Goal: Task Accomplishment & Management: Complete application form

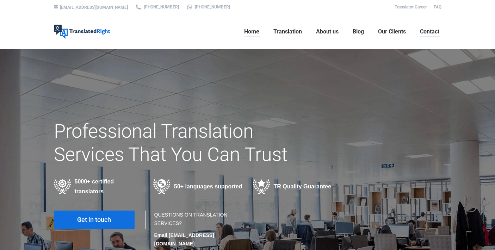
click at [436, 34] on span "Contact" at bounding box center [429, 31] width 19 height 7
click at [412, 7] on link "Translator Career" at bounding box center [411, 7] width 32 height 5
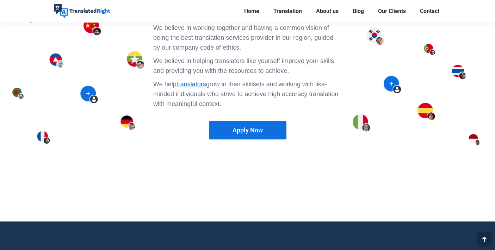
scroll to position [645, 0]
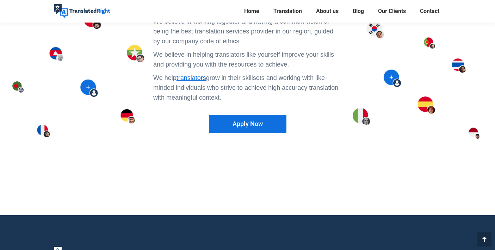
click at [229, 115] on link "Apply Now" at bounding box center [248, 124] width 78 height 18
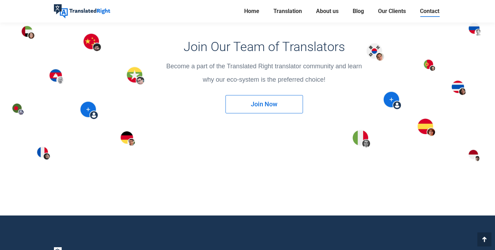
scroll to position [948, 0]
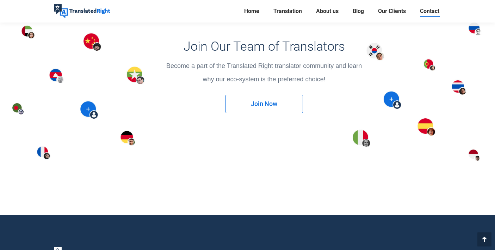
click at [273, 108] on link "Join Now" at bounding box center [265, 104] width 78 height 18
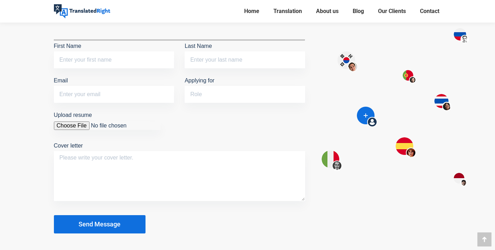
scroll to position [780, 0]
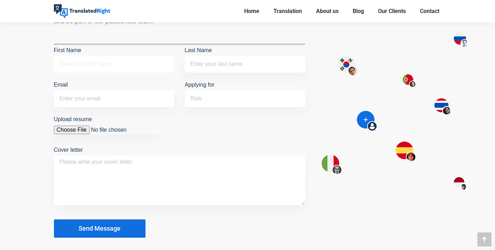
click at [102, 61] on input "First Name" at bounding box center [114, 64] width 121 height 17
type input "Jing"
type input "Cao"
type input "caojing_lesley@163.com"
click at [214, 96] on input "Applying for" at bounding box center [245, 98] width 121 height 17
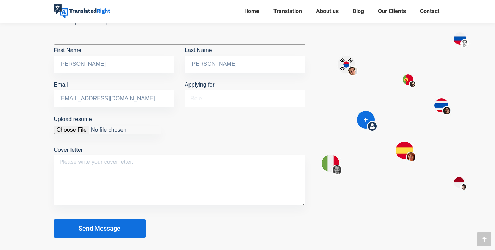
click at [214, 96] on input "Applying for" at bounding box center [245, 98] width 121 height 17
type input "Freelancer"
click at [66, 127] on input "Upload resume" at bounding box center [107, 130] width 107 height 8
click at [98, 127] on input "Upload resume" at bounding box center [107, 130] width 107 height 8
click at [107, 170] on textarea "Cover letter" at bounding box center [179, 181] width 251 height 50
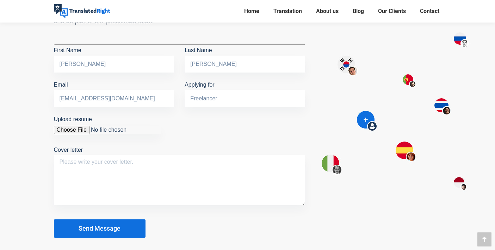
type input "C:\fakepath\Cao Jing CV Chinese Freelance Translator - Marketing, legal, financ…"
paste textarea "Hello! Hope this finds you well! I am reaching out for exciting, reliable, and …"
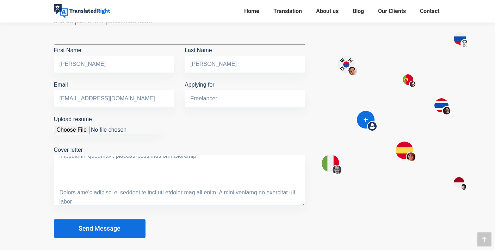
click at [59, 192] on textarea "Cover letter" at bounding box center [179, 181] width 251 height 50
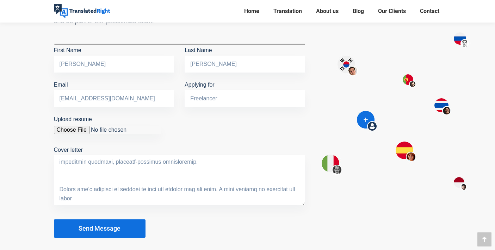
type textarea "Hello! Hope this finds you well! I am reaching out for exciting, reliable, and …"
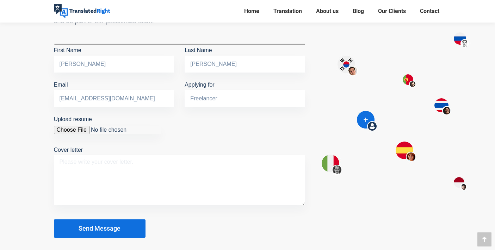
scroll to position [0, 0]
click at [92, 232] on button "Send Message" at bounding box center [100, 229] width 92 height 18
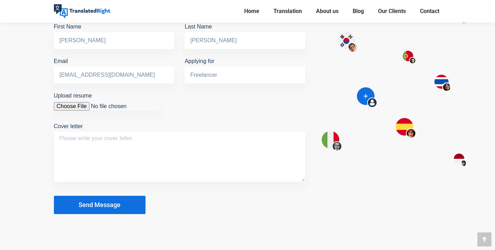
scroll to position [803, 0]
click at [105, 203] on span "Send Message" at bounding box center [100, 205] width 42 height 7
click at [83, 144] on textarea "Cover letter" at bounding box center [179, 157] width 251 height 50
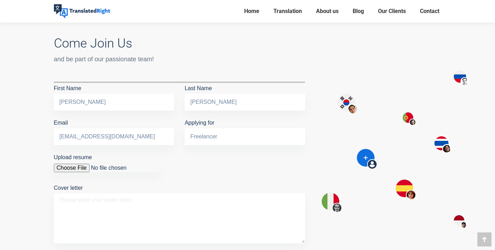
scroll to position [731, 0]
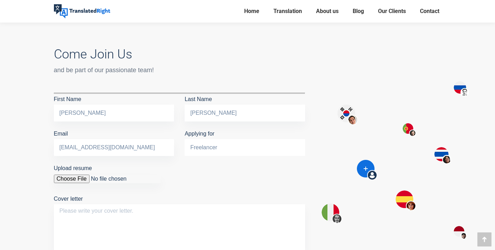
click at [224, 148] on input "Freelancer" at bounding box center [245, 147] width 121 height 17
click at [437, 12] on span "Contact" at bounding box center [429, 11] width 19 height 7
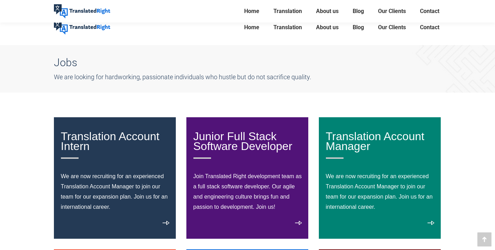
scroll to position [0, 0]
